Goal: Task Accomplishment & Management: Manage account settings

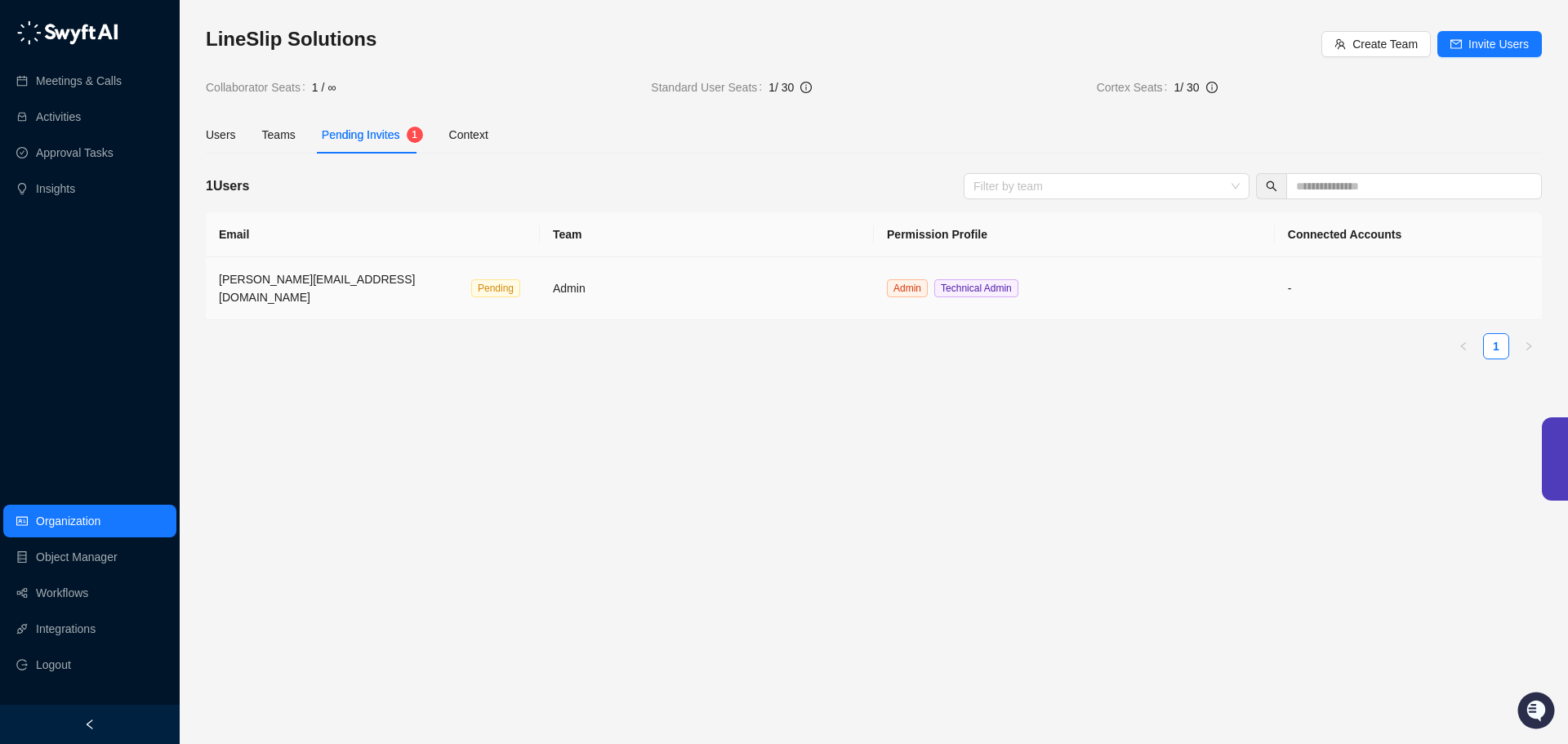
click at [1080, 278] on td "Admin Technical Admin" at bounding box center [1074, 289] width 401 height 63
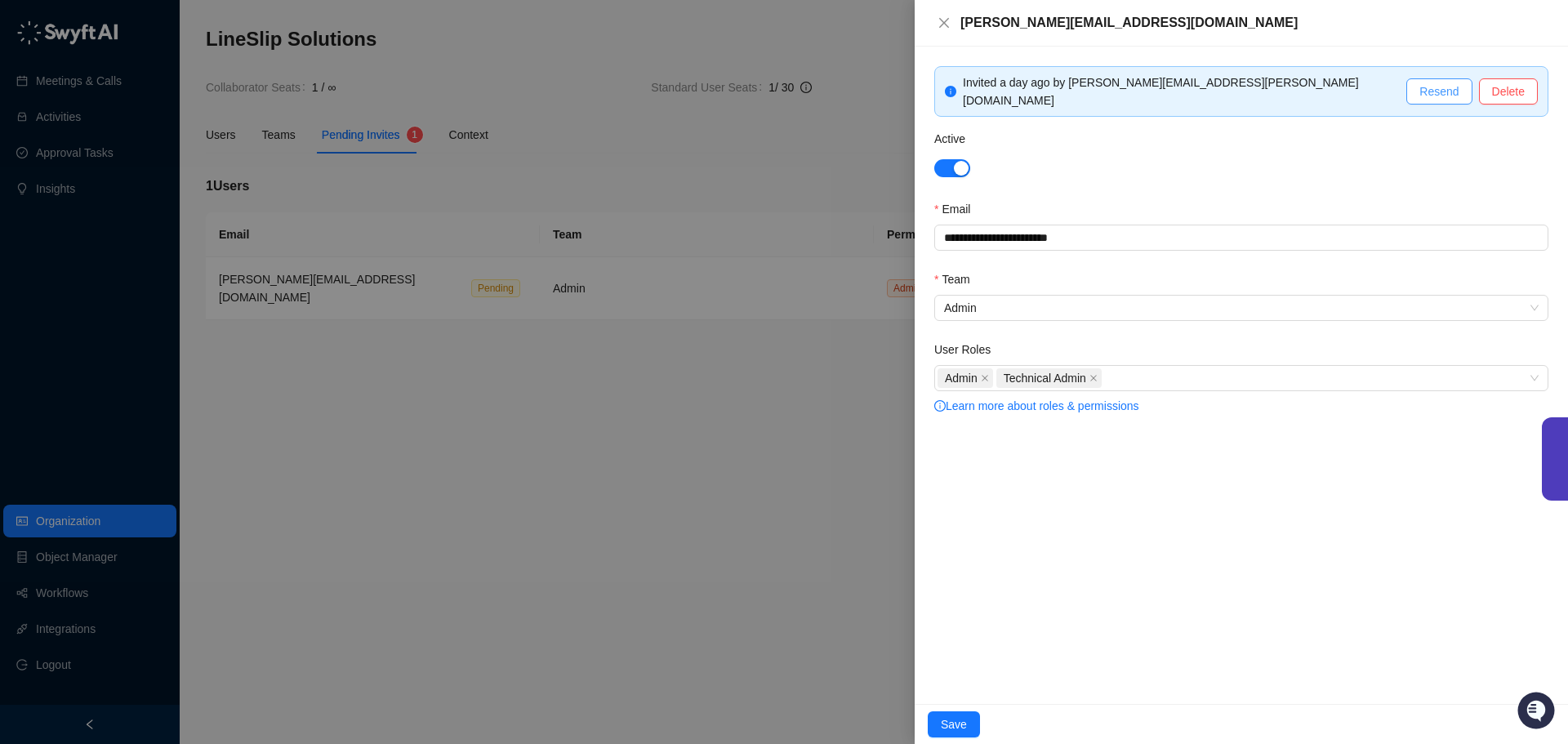
click at [1429, 83] on span "Resend" at bounding box center [1439, 91] width 40 height 18
click at [947, 723] on span "Save" at bounding box center [955, 724] width 26 height 18
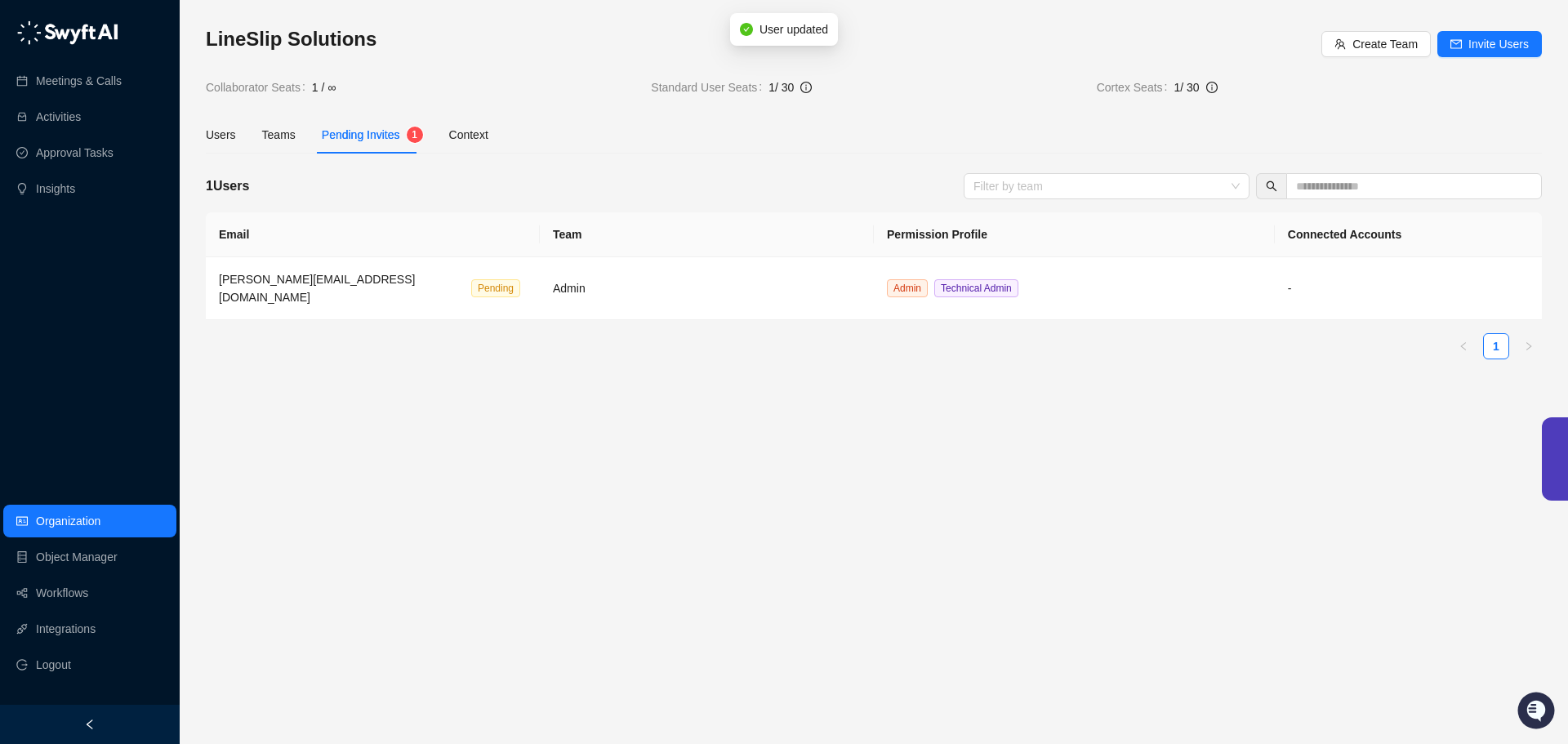
click at [751, 518] on main "LineSlip Solutions Create Team Invite Users Collaborator Seats 1 / ∞ Standard U…" at bounding box center [874, 379] width 1336 height 704
drag, startPoint x: 1233, startPoint y: 437, endPoint x: 1259, endPoint y: 418, distance: 32.2
click at [1233, 437] on main "LineSlip Solutions Create Team Invite Users Collaborator Seats 1 / ∞ Standard U…" at bounding box center [874, 379] width 1336 height 704
click at [1325, 287] on td "-" at bounding box center [1409, 289] width 267 height 63
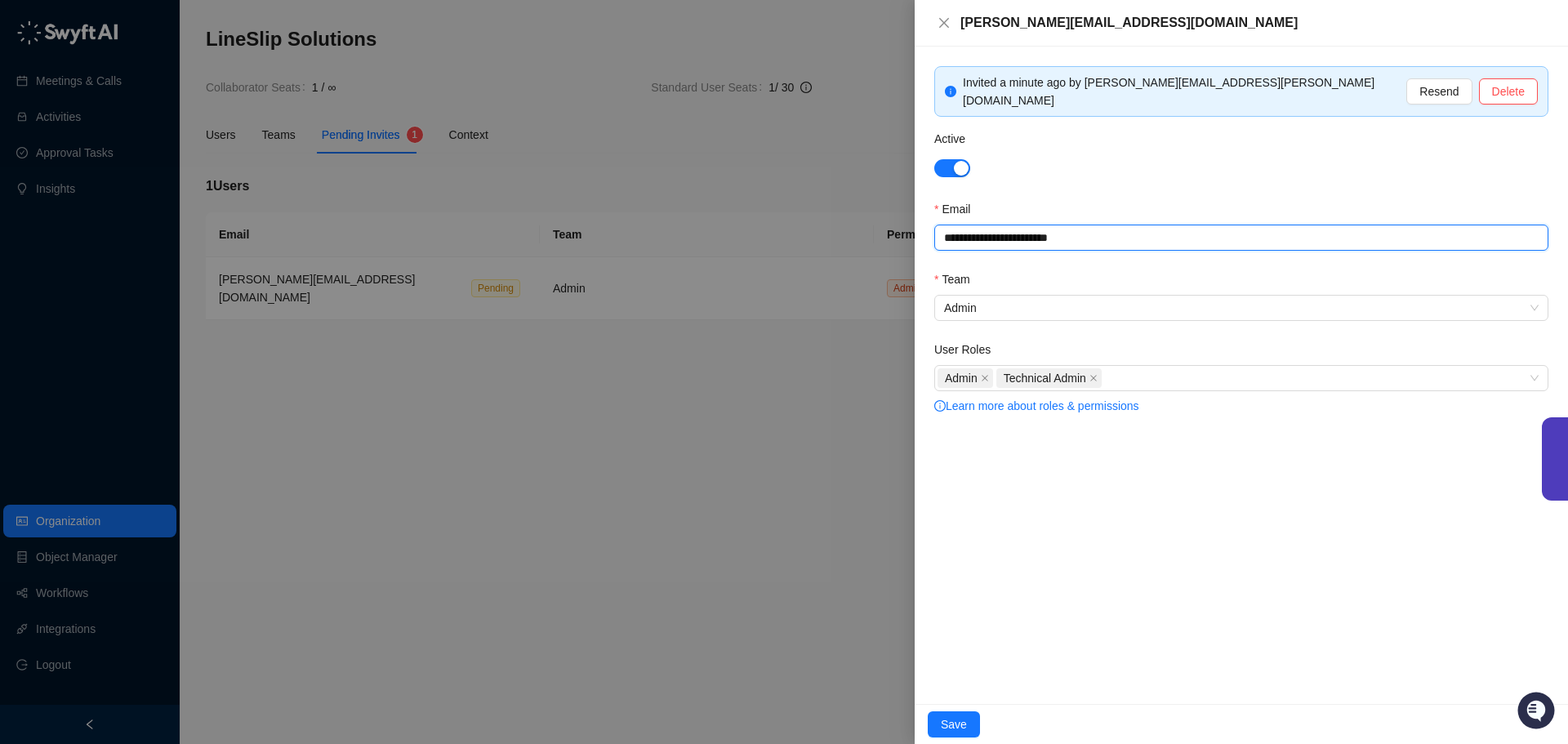
click at [1077, 232] on input "**********" at bounding box center [1241, 238] width 614 height 26
drag, startPoint x: 1309, startPoint y: 501, endPoint x: 1294, endPoint y: 307, distance: 194.6
click at [1310, 501] on div "**********" at bounding box center [1241, 375] width 653 height 657
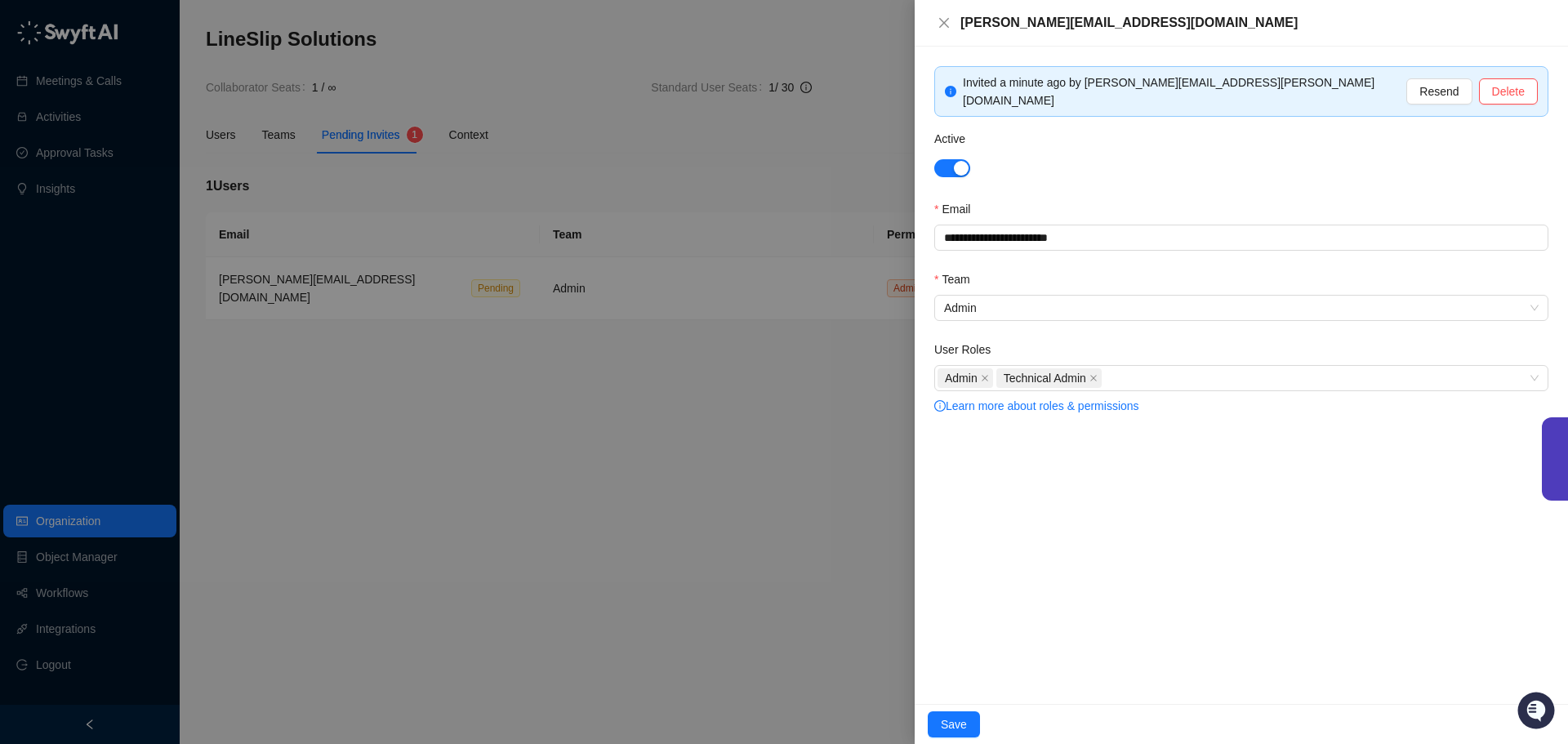
click at [1230, 166] on div at bounding box center [1241, 166] width 614 height 18
click at [1430, 87] on span "Resend" at bounding box center [1439, 91] width 40 height 18
click at [950, 721] on span "Save" at bounding box center [955, 724] width 26 height 18
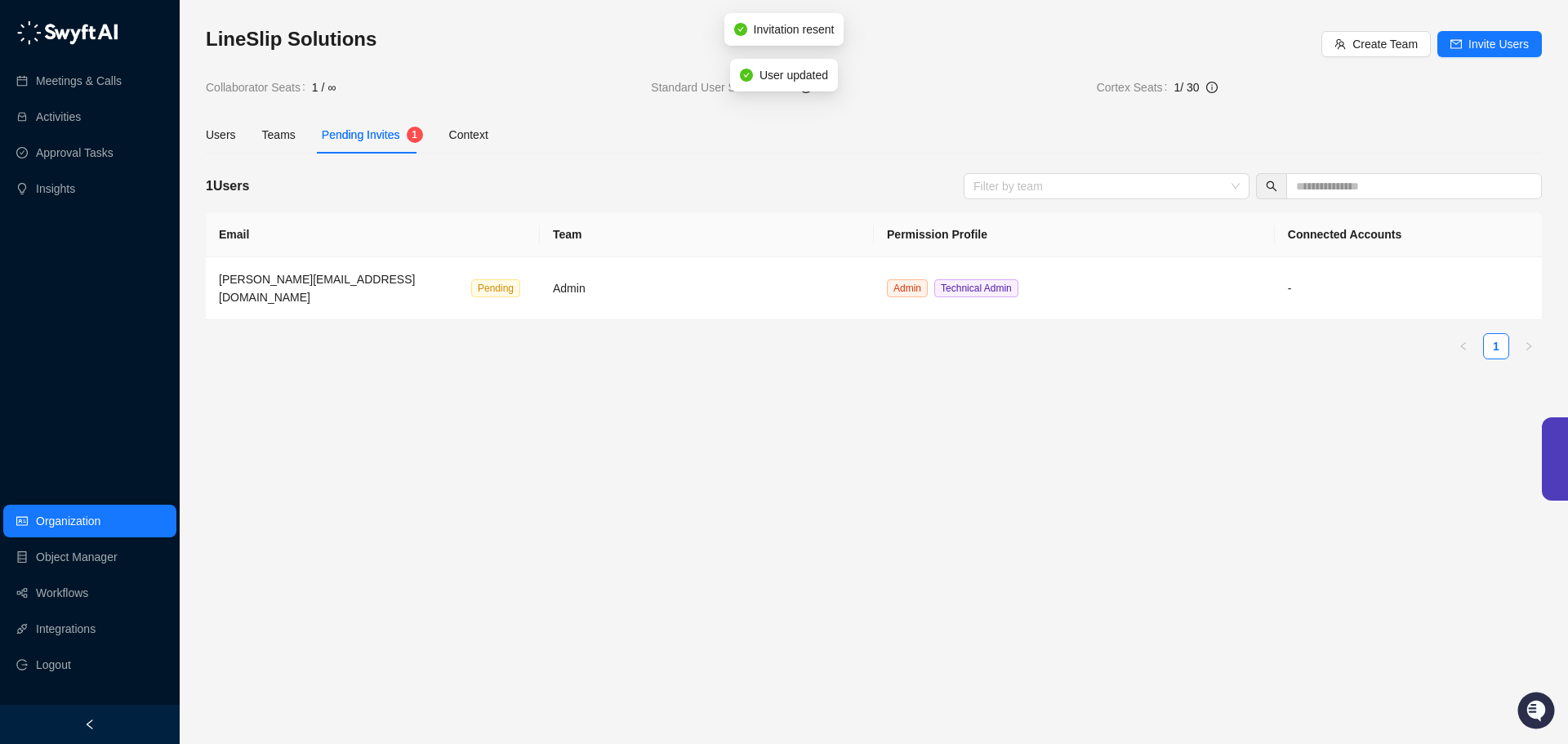
click at [766, 467] on main "LineSlip Solutions Create Team Invite Users Collaborator Seats 1 / ∞ Standard U…" at bounding box center [874, 379] width 1336 height 704
click at [765, 467] on main "LineSlip Solutions Create Team Invite Users Collaborator Seats 1 / ∞ Standard U…" at bounding box center [874, 379] width 1336 height 704
click at [219, 131] on div "Users" at bounding box center [221, 134] width 30 height 18
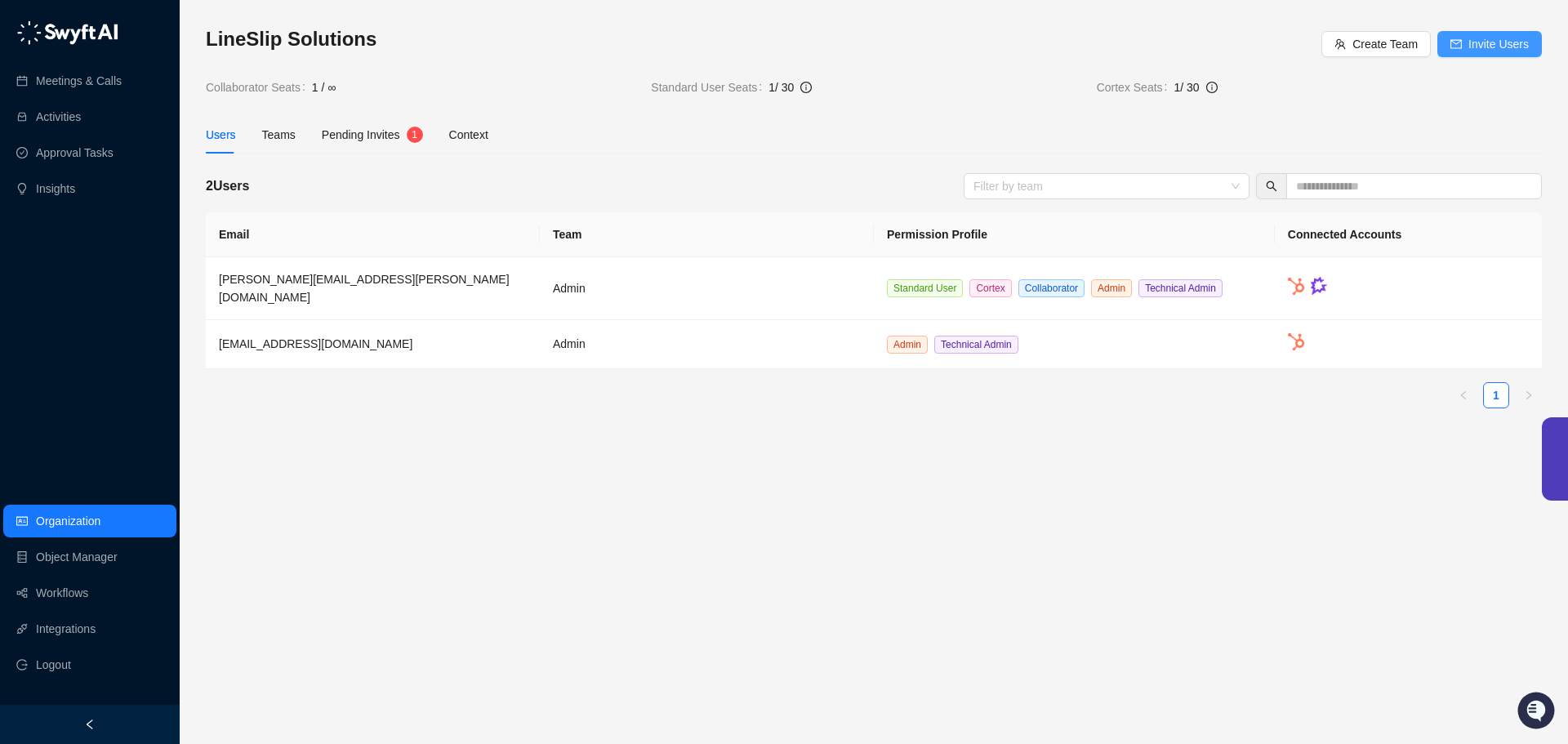
click at [1460, 41] on icon "mail" at bounding box center [1455, 44] width 11 height 11
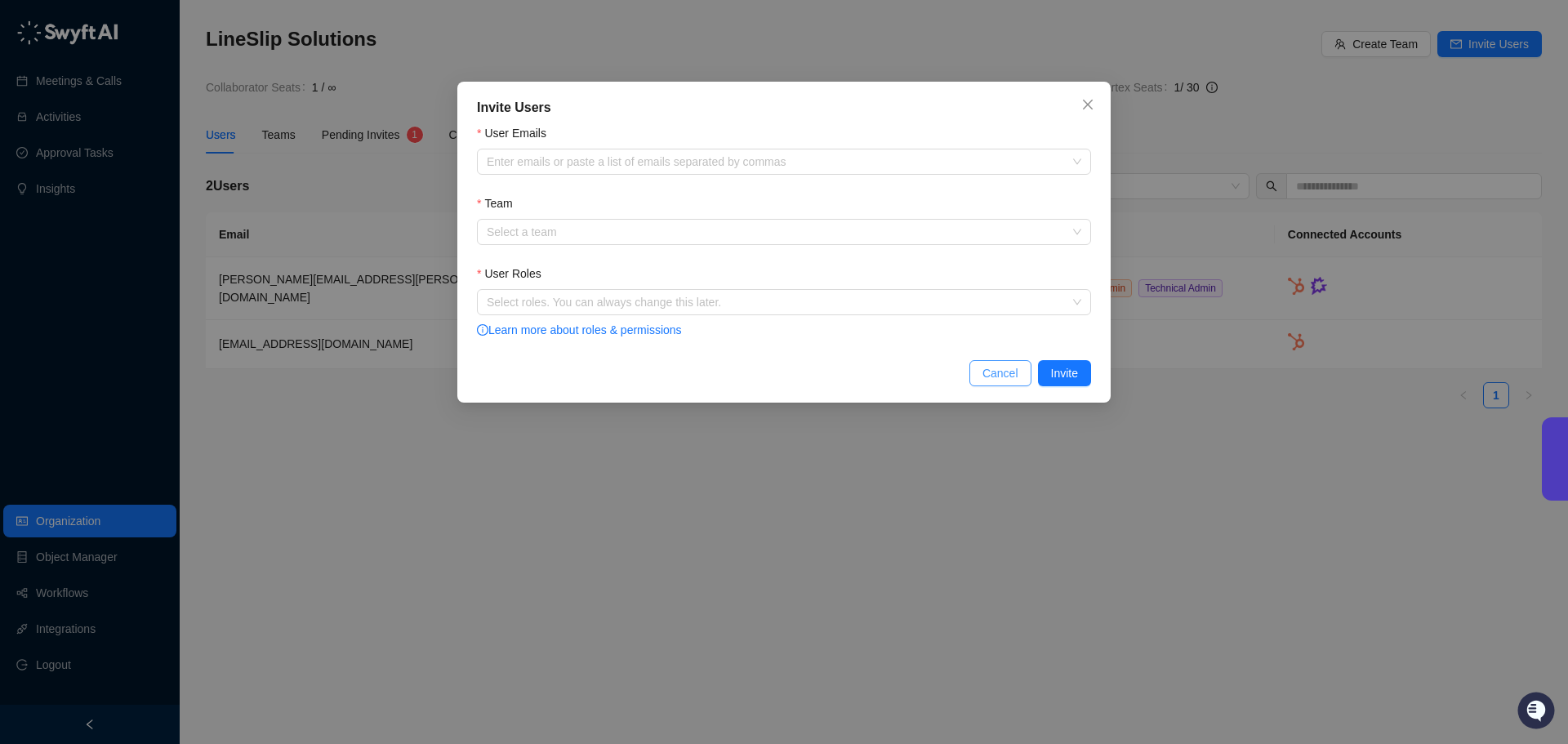
click at [989, 376] on span "Cancel" at bounding box center [1000, 372] width 36 height 18
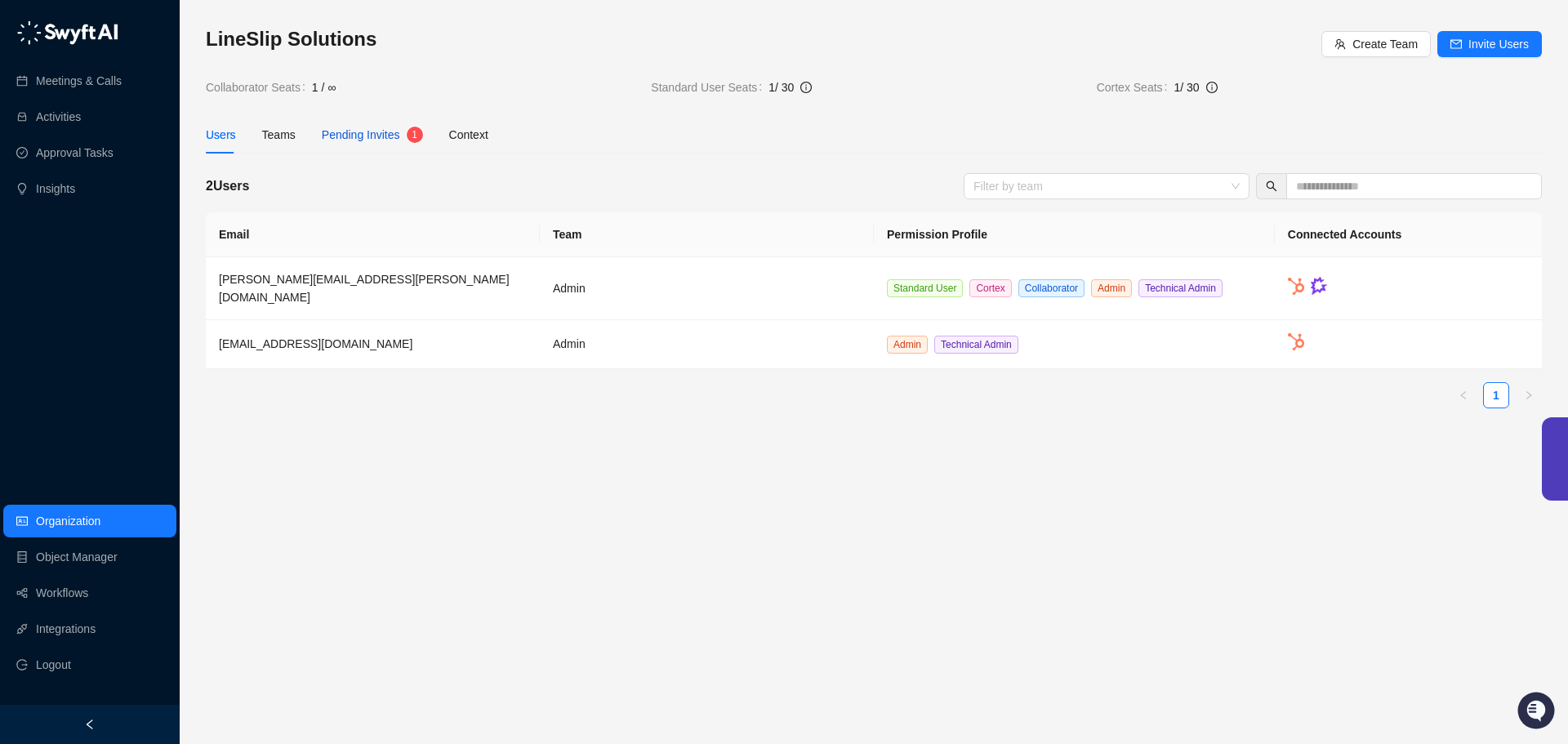
click at [352, 128] on span "Pending Invites" at bounding box center [360, 134] width 78 height 13
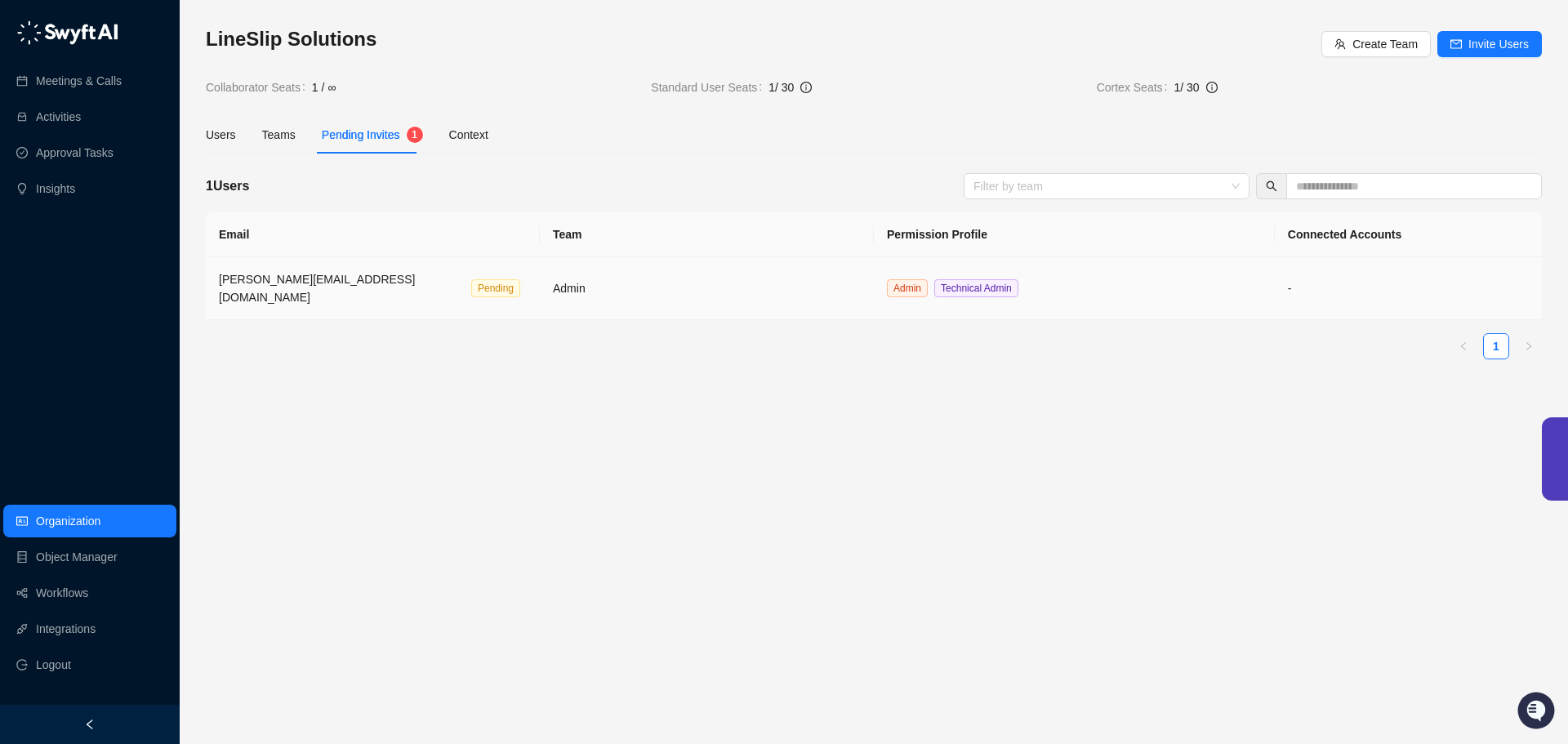
click at [1472, 283] on td "-" at bounding box center [1409, 289] width 267 height 63
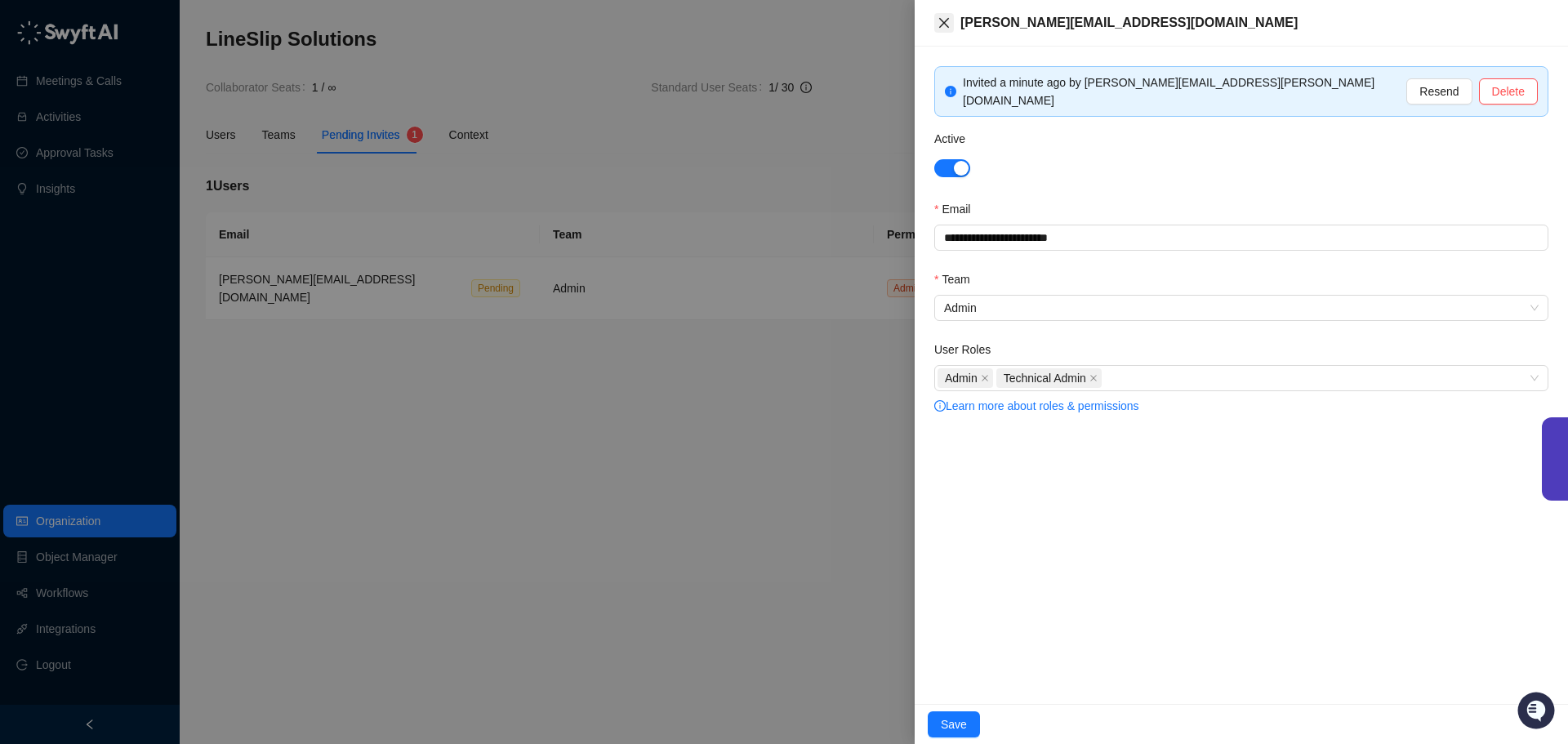
click at [940, 25] on icon "close" at bounding box center [944, 23] width 13 height 13
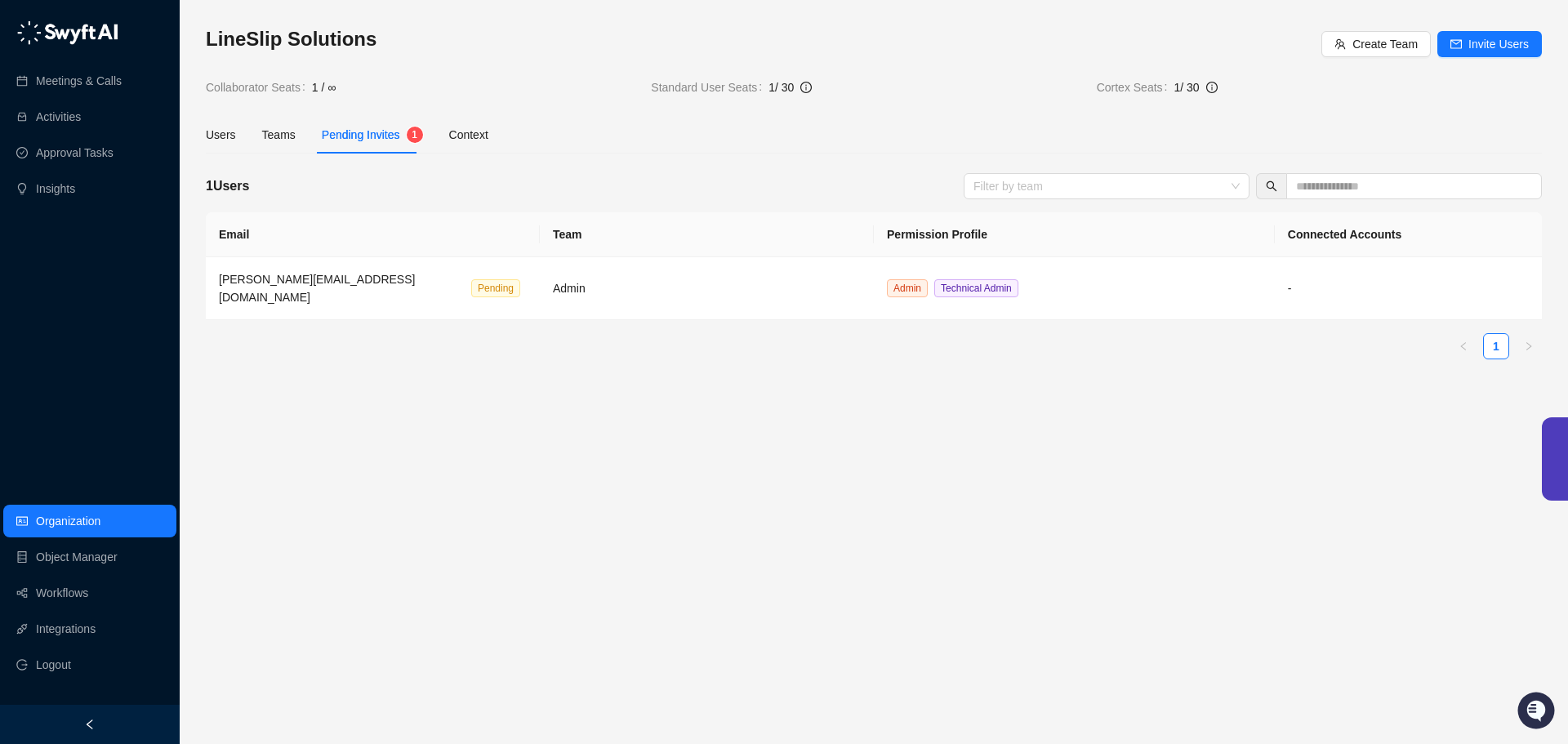
click at [629, 456] on main "LineSlip Solutions Create Team Invite Users Collaborator Seats 1 / ∞ Standard U…" at bounding box center [874, 379] width 1336 height 704
click at [49, 637] on link "Integrations" at bounding box center [66, 628] width 60 height 33
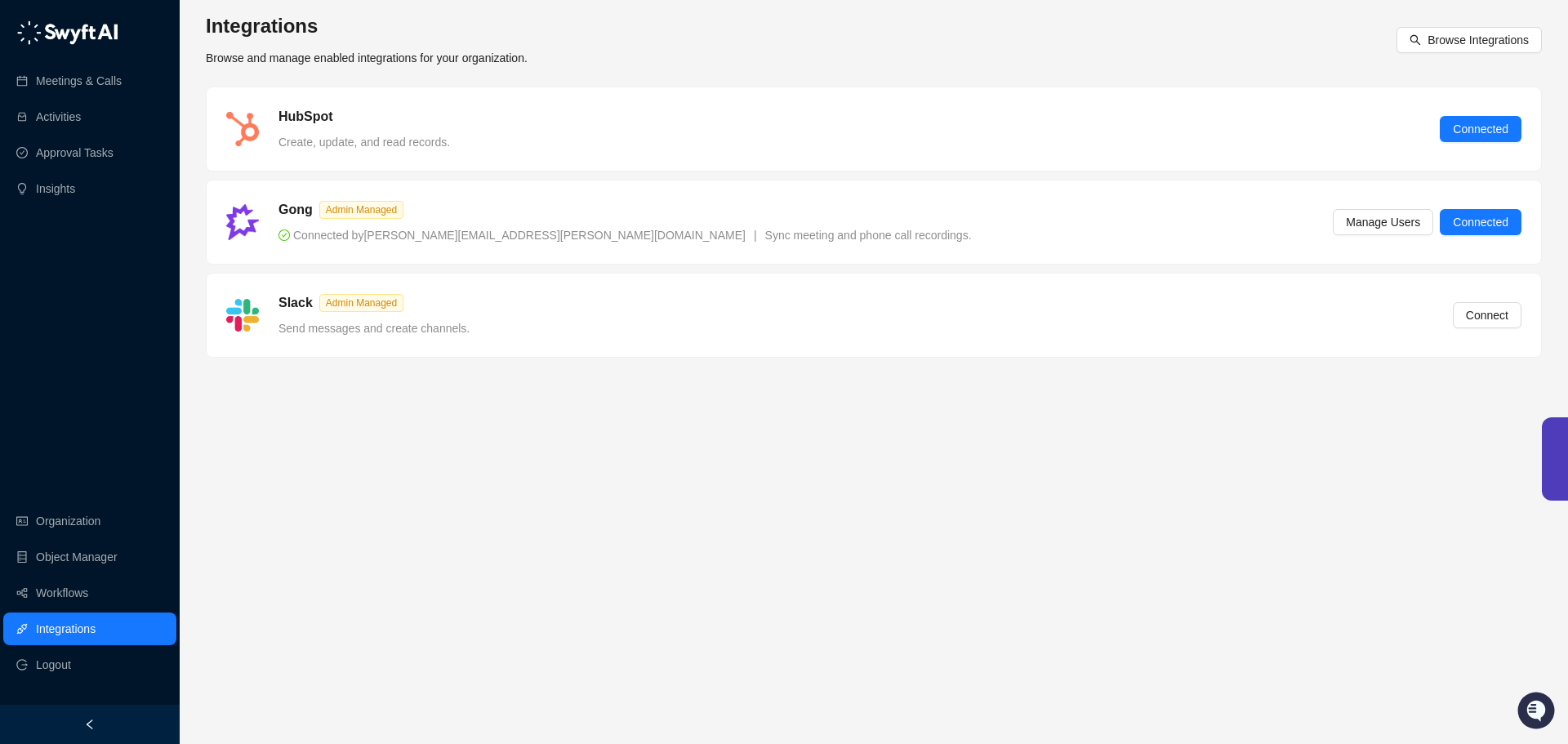
click at [824, 451] on main "Integrations Browse and manage enabled integrations for your organization. Brow…" at bounding box center [874, 372] width 1336 height 718
click at [483, 433] on main "Integrations Browse and manage enabled integrations for your organization. Brow…" at bounding box center [874, 372] width 1336 height 718
click at [1520, 45] on span "Browse Integrations" at bounding box center [1477, 40] width 101 height 18
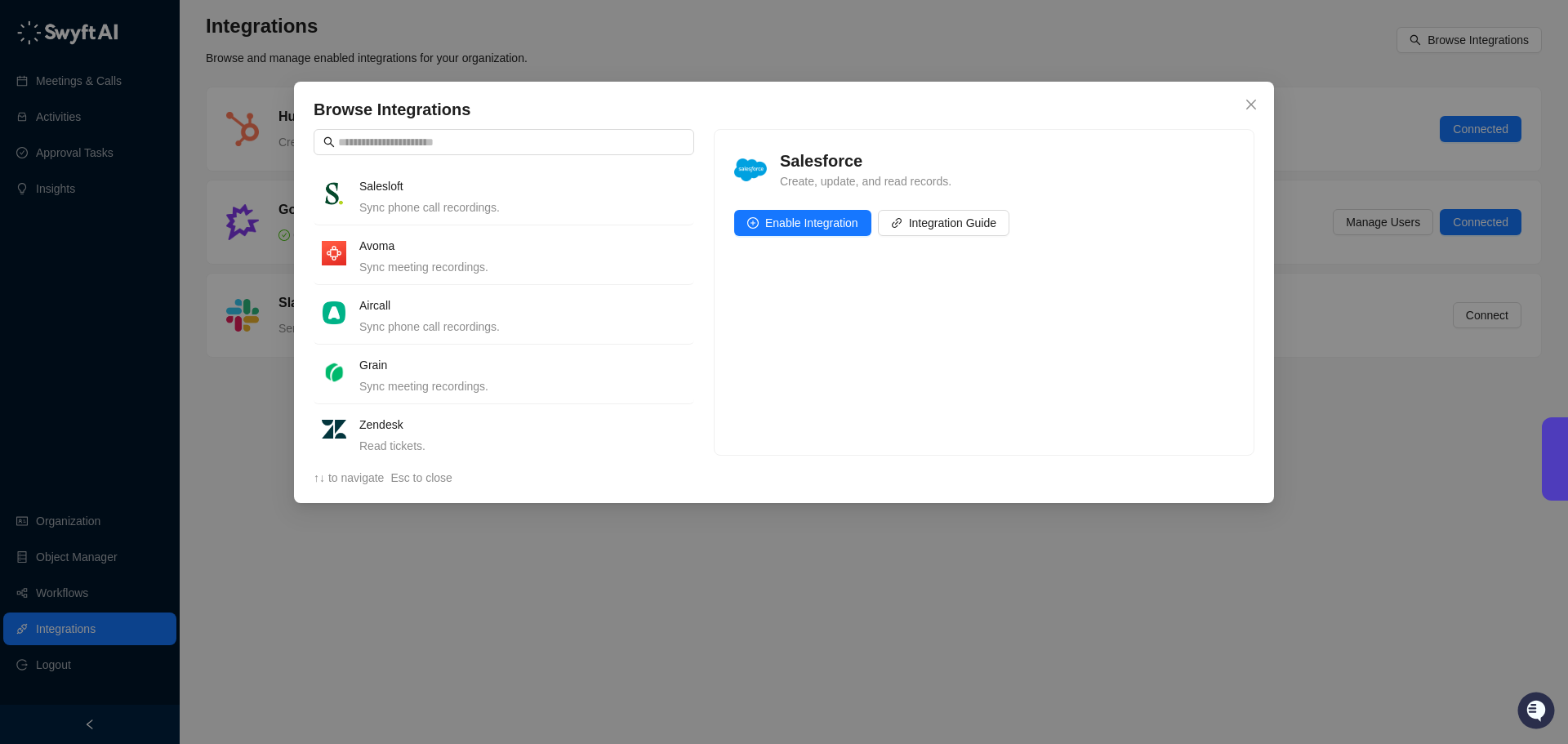
scroll to position [488, 0]
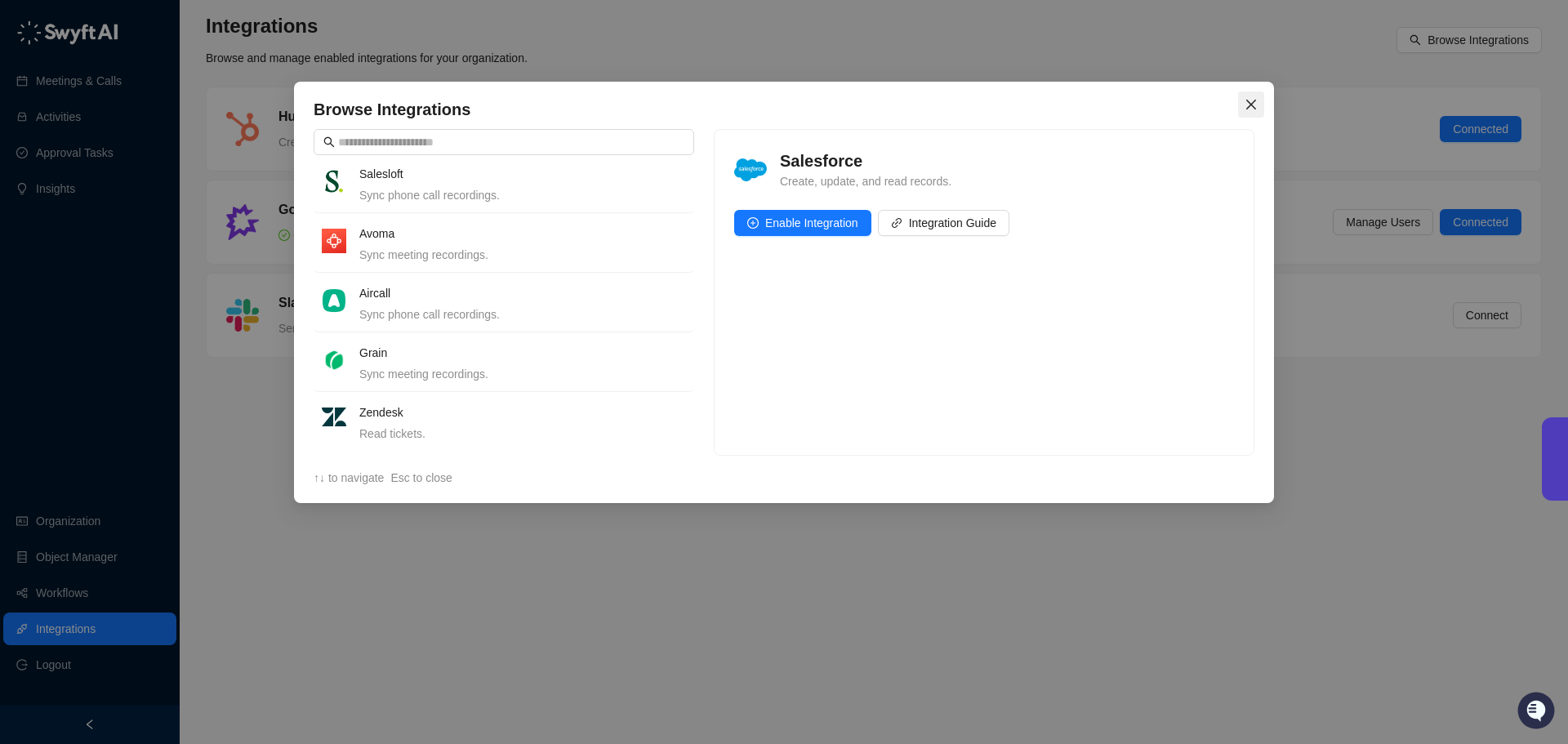
drag, startPoint x: 1258, startPoint y: 107, endPoint x: 583, endPoint y: 19, distance: 680.7
click at [1255, 107] on span "Close" at bounding box center [1252, 105] width 26 height 13
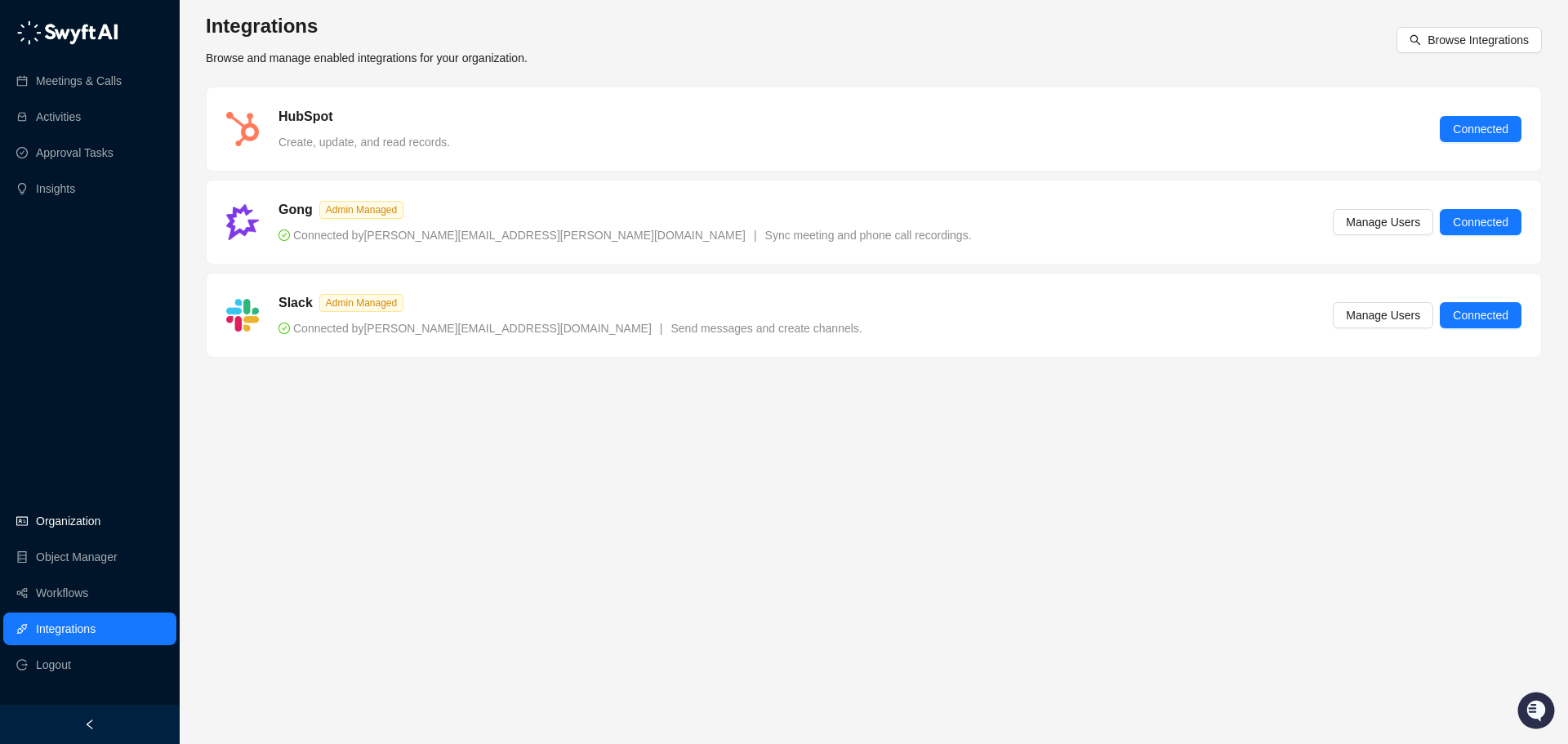
click at [70, 523] on link "Organization" at bounding box center [68, 520] width 64 height 33
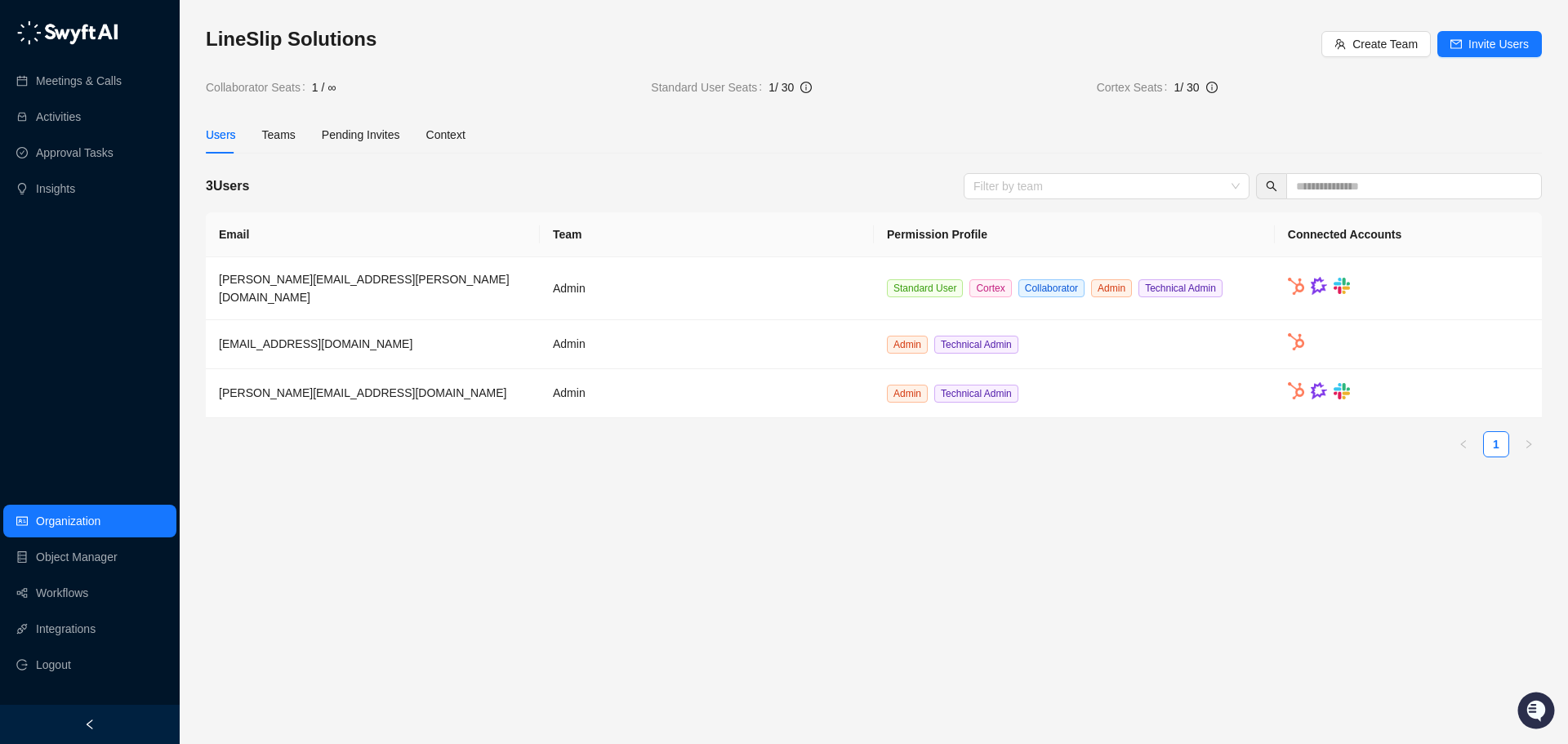
click at [653, 489] on main "LineSlip Solutions Create Team Invite Users Collaborator Seats 1 / ∞ Standard U…" at bounding box center [874, 379] width 1336 height 704
click at [1528, 706] on icon "Open customer support" at bounding box center [1536, 708] width 20 height 20
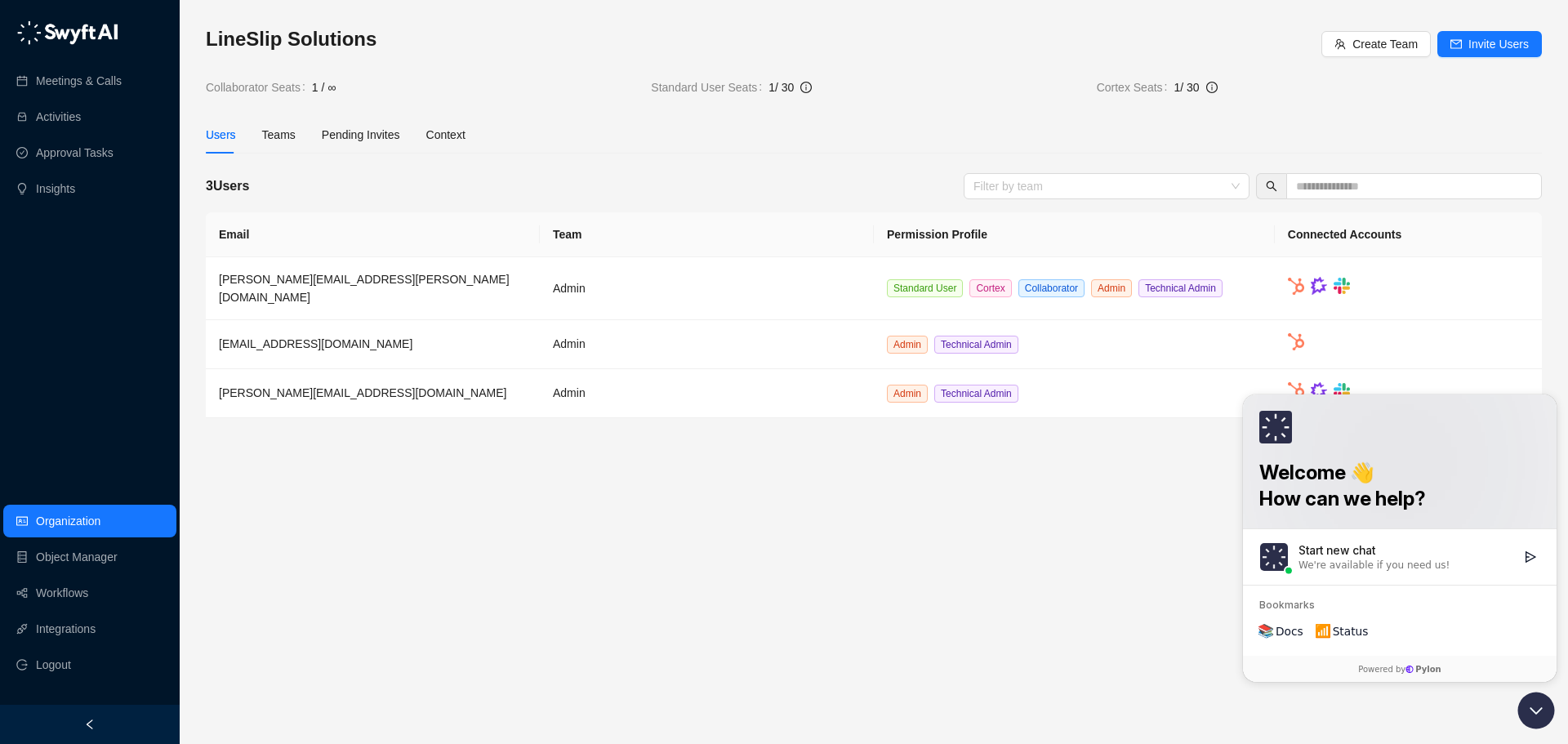
click at [1110, 551] on main "LineSlip Solutions Create Team Invite Users Collaborator Seats 1 / ∞ Standard U…" at bounding box center [874, 379] width 1336 height 704
click at [1022, 476] on main "LineSlip Solutions Create Team Invite Users Collaborator Seats 1 / ∞ Standard U…" at bounding box center [874, 379] width 1336 height 704
click at [1539, 710] on icon "Open customer support" at bounding box center [1536, 710] width 40 height 40
